Goal: Task Accomplishment & Management: Manage account settings

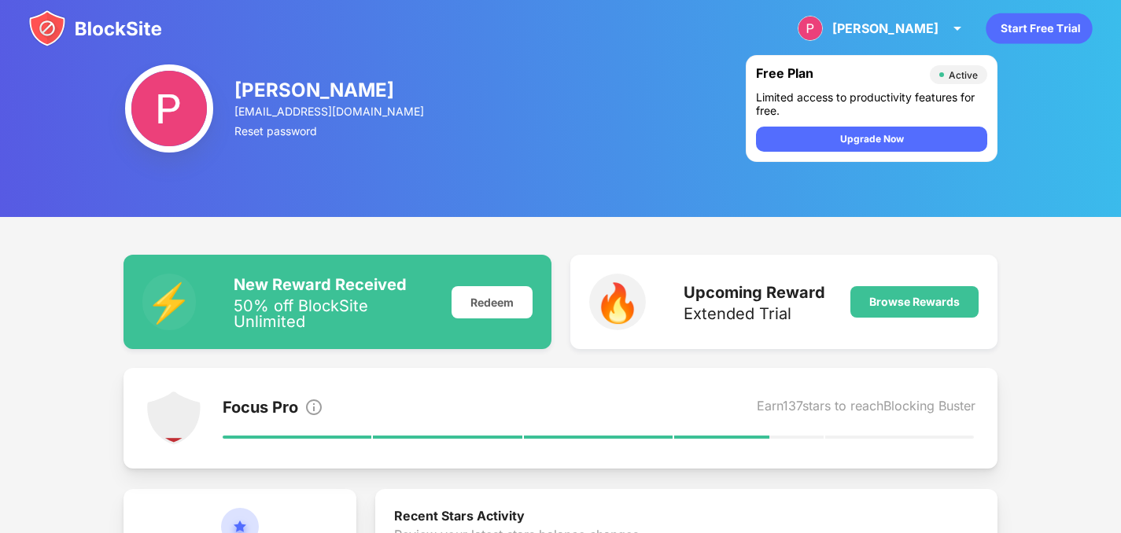
click at [908, 27] on div "[PERSON_NAME]" at bounding box center [885, 28] width 106 height 16
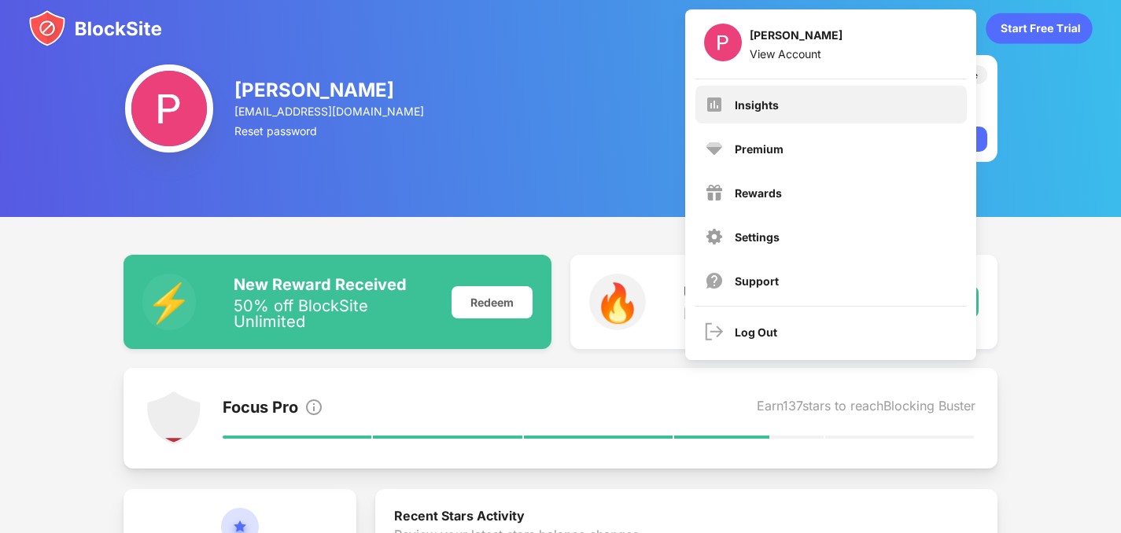
click at [824, 96] on div "Insights" at bounding box center [830, 105] width 271 height 38
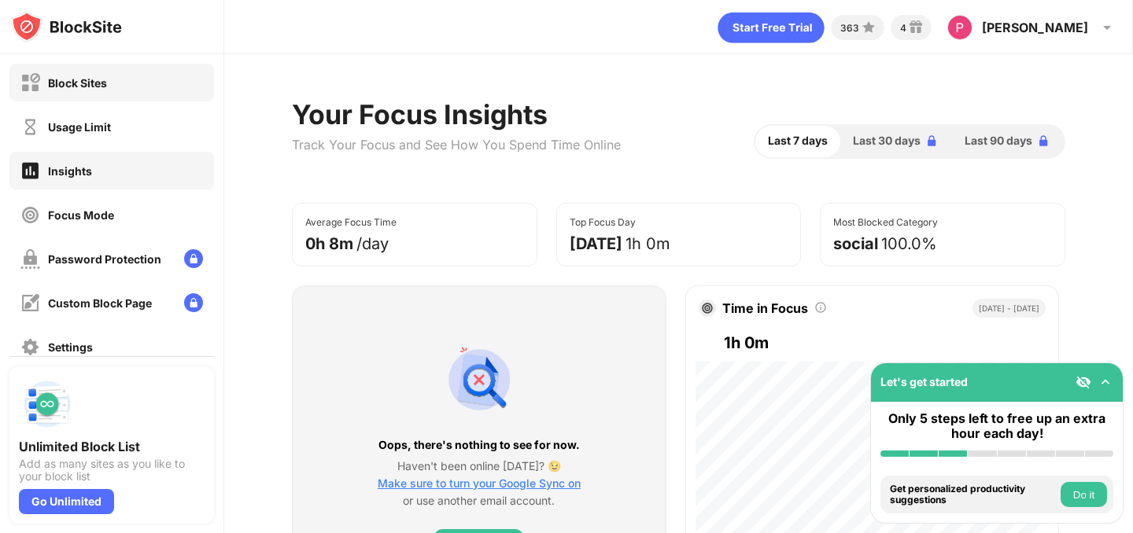
click at [134, 70] on div "Block Sites" at bounding box center [111, 83] width 205 height 38
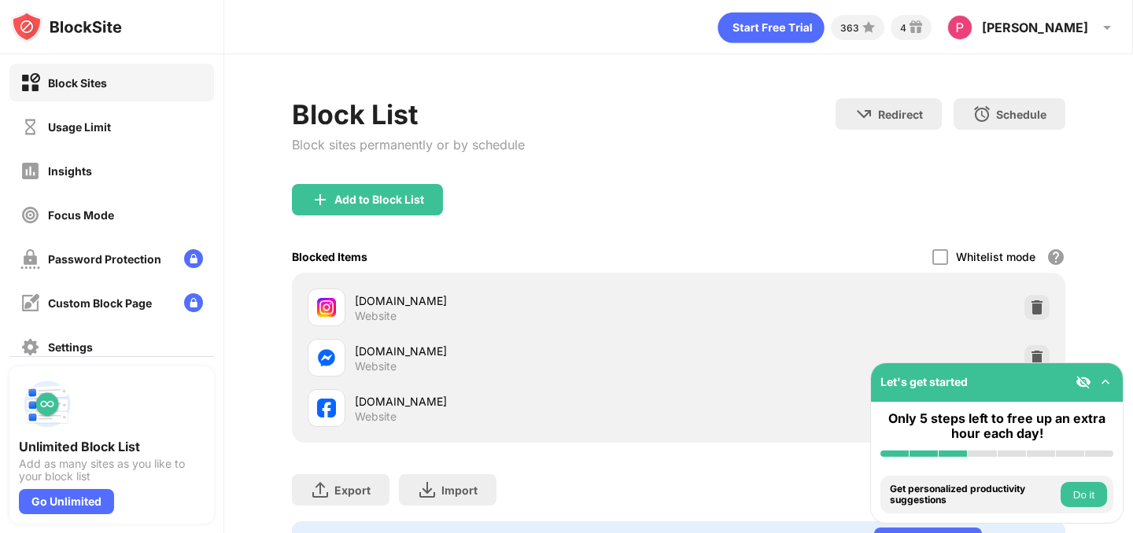
scroll to position [87, 0]
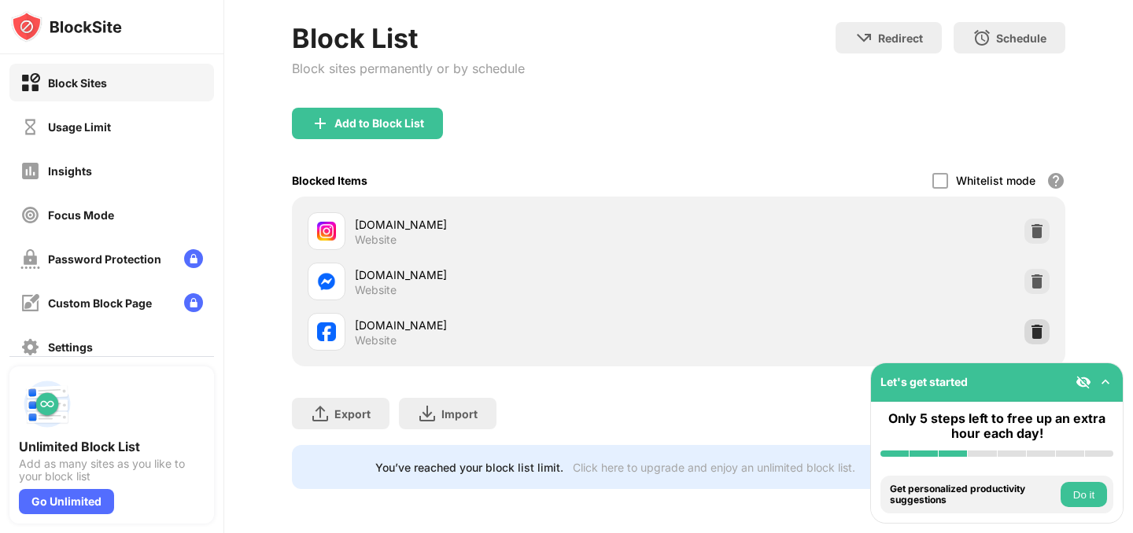
click at [1026, 319] on div at bounding box center [1036, 331] width 25 height 25
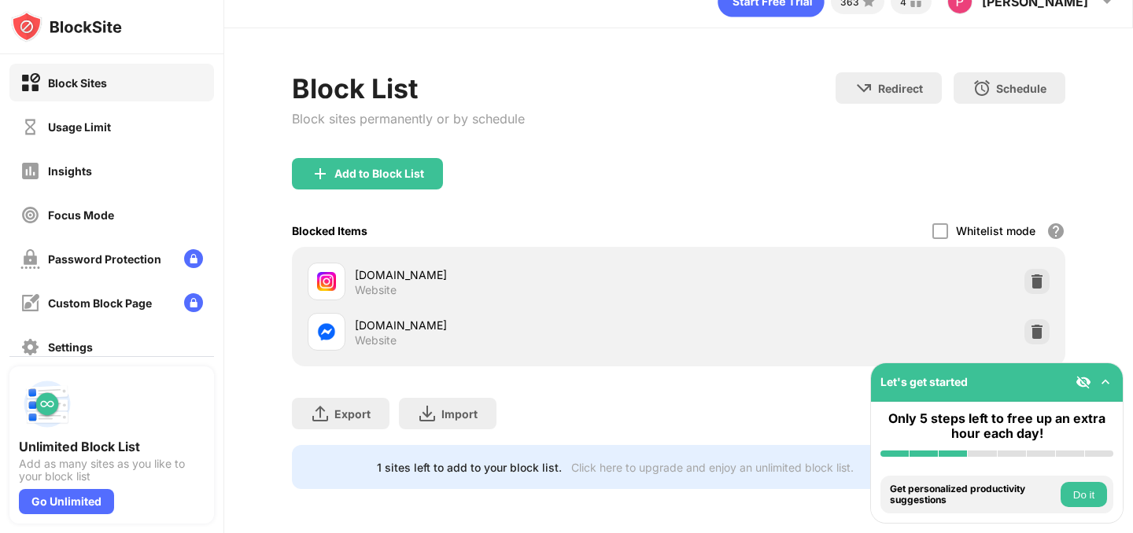
scroll to position [37, 0]
click at [405, 172] on div "Add to Block List" at bounding box center [367, 173] width 151 height 31
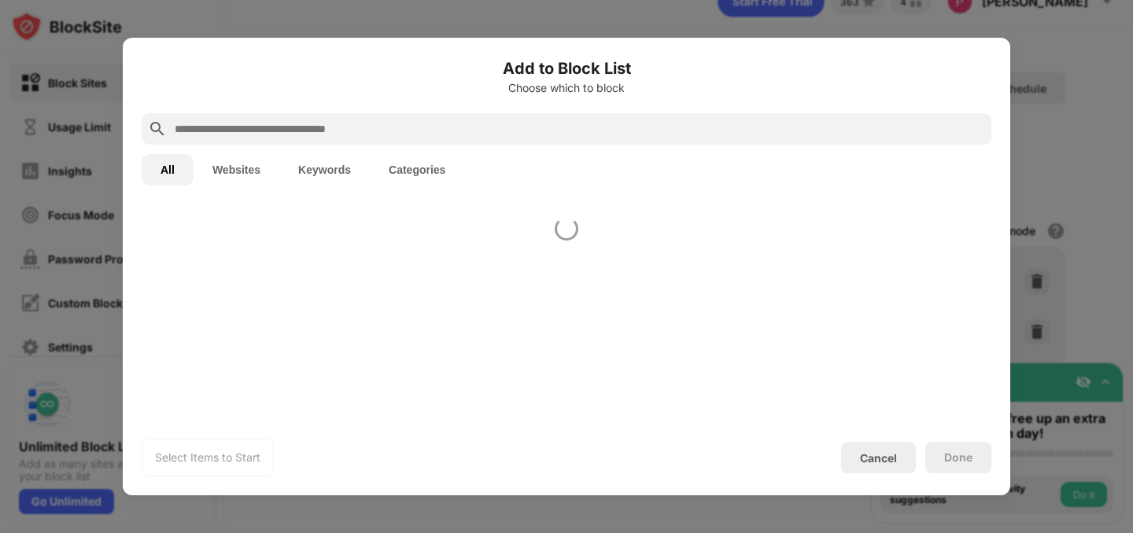
click at [416, 120] on input "text" at bounding box center [579, 129] width 812 height 19
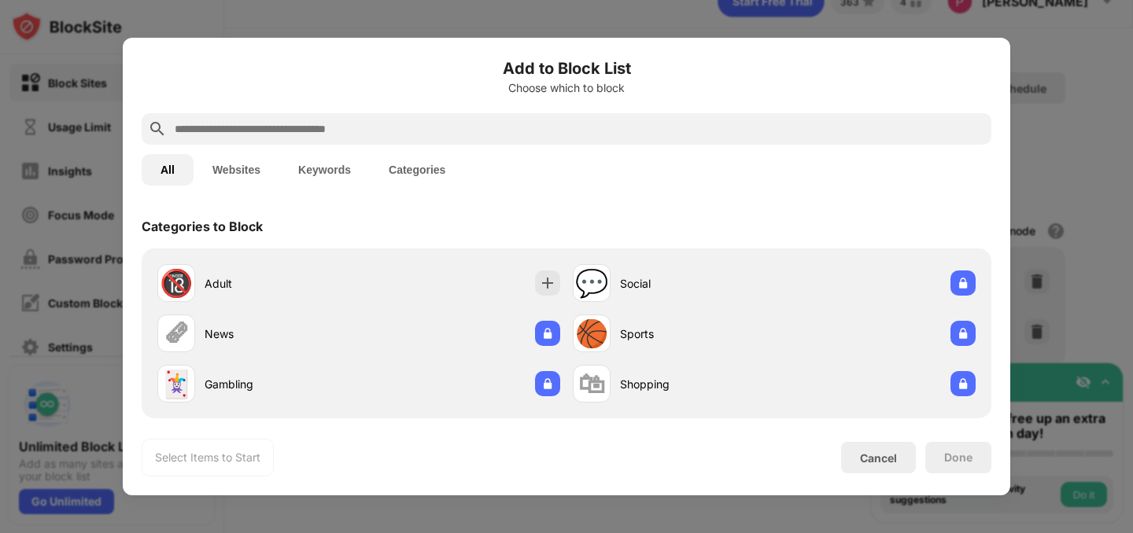
type input "*"
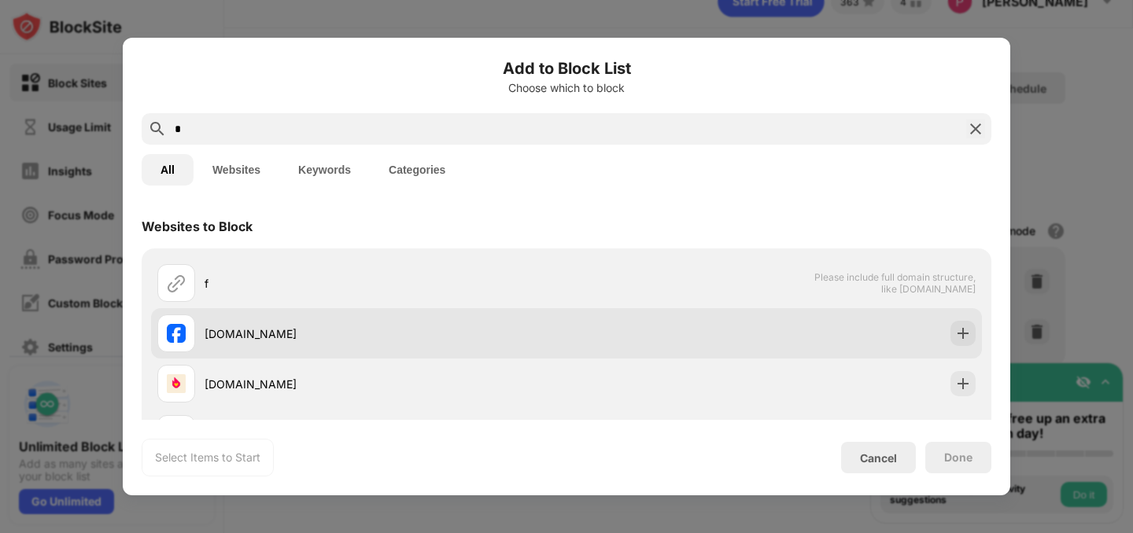
type input "*"
click at [940, 320] on div "[DOMAIN_NAME]" at bounding box center [566, 333] width 831 height 50
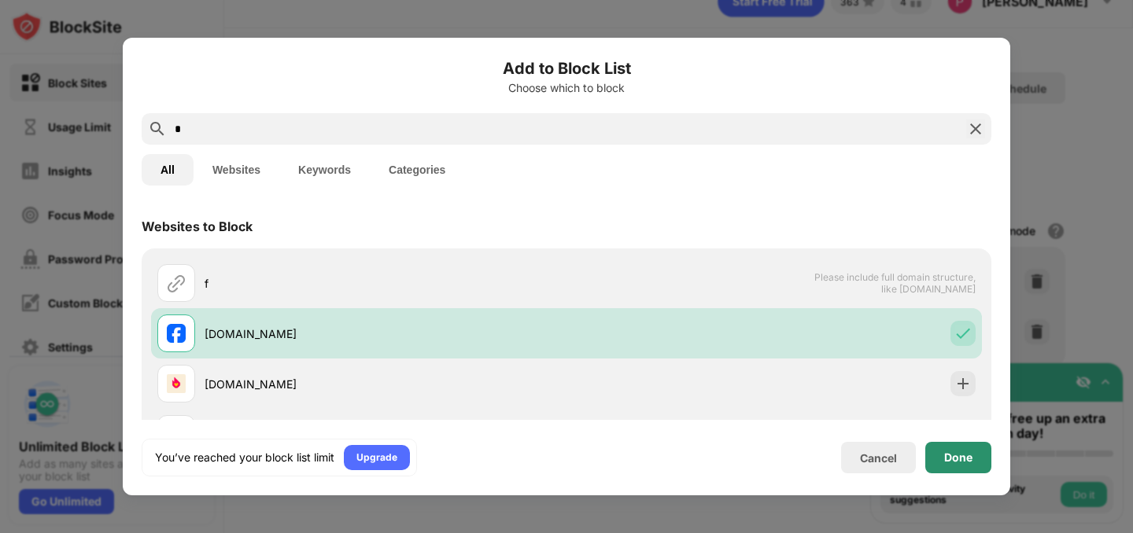
click at [953, 448] on div "Done" at bounding box center [958, 457] width 66 height 31
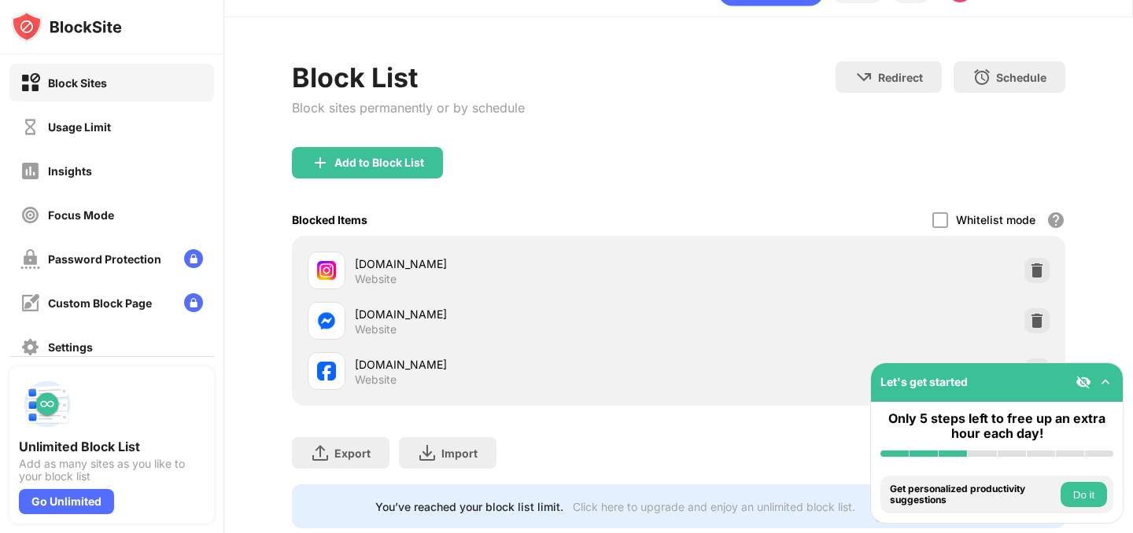
scroll to position [87, 0]
